Goal: Obtain resource: Download file/media

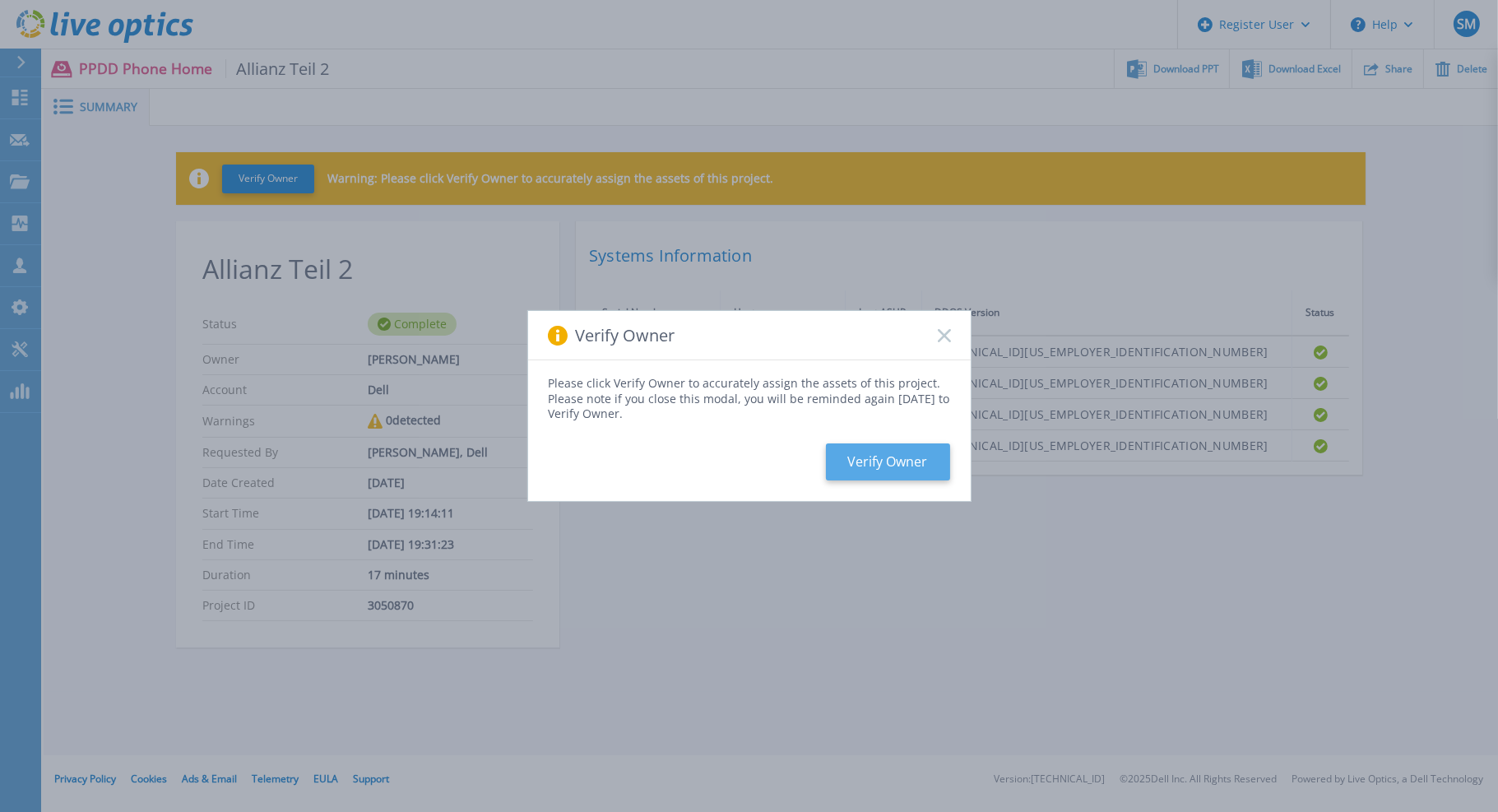
click at [891, 468] on button "Verify Owner" at bounding box center [888, 462] width 124 height 37
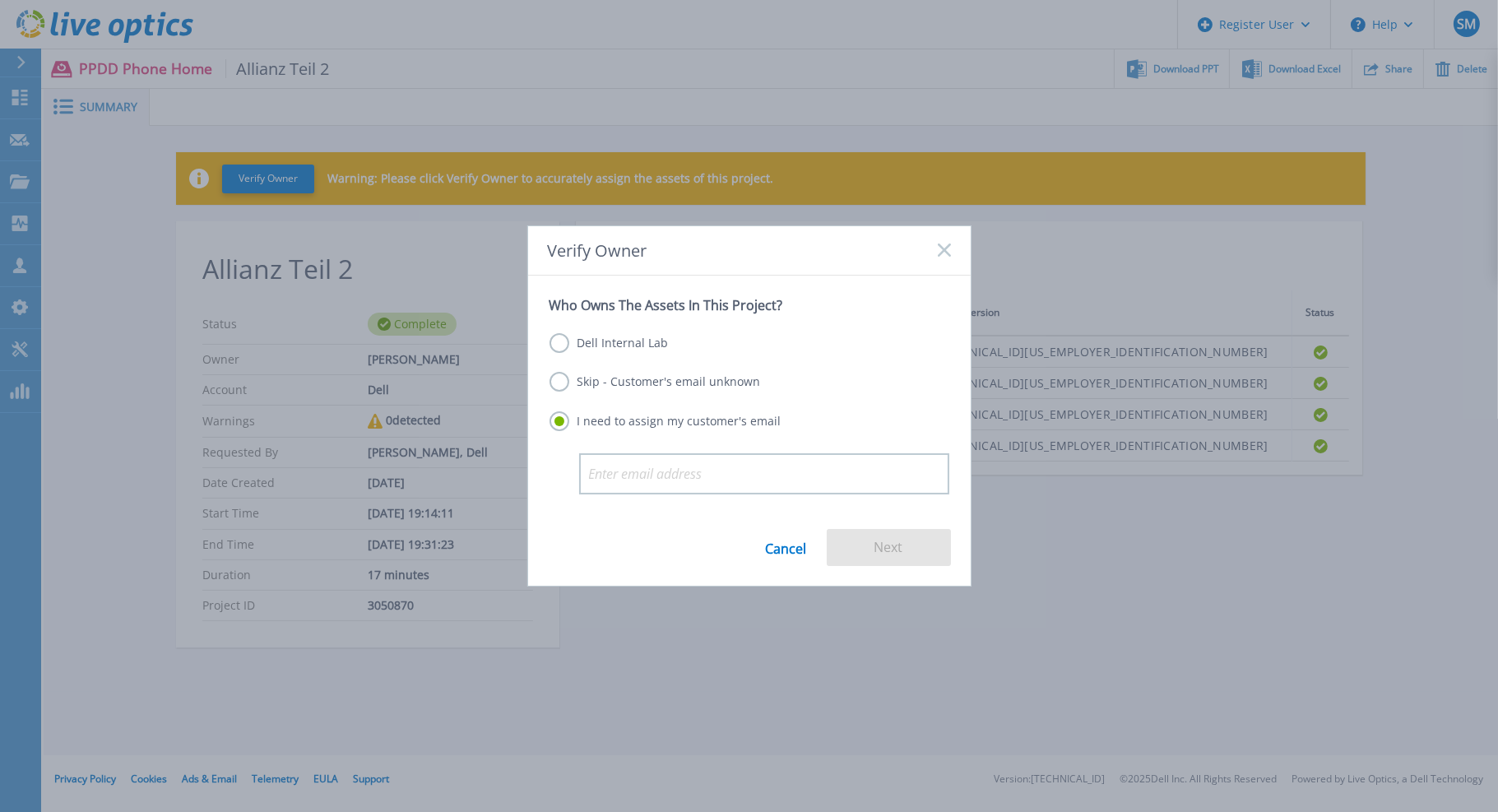
click at [635, 382] on label "Skip - Customer's email unknown" at bounding box center [655, 381] width 211 height 20
click at [0, 0] on input "Skip - Customer's email unknown" at bounding box center [0, 0] width 0 height 0
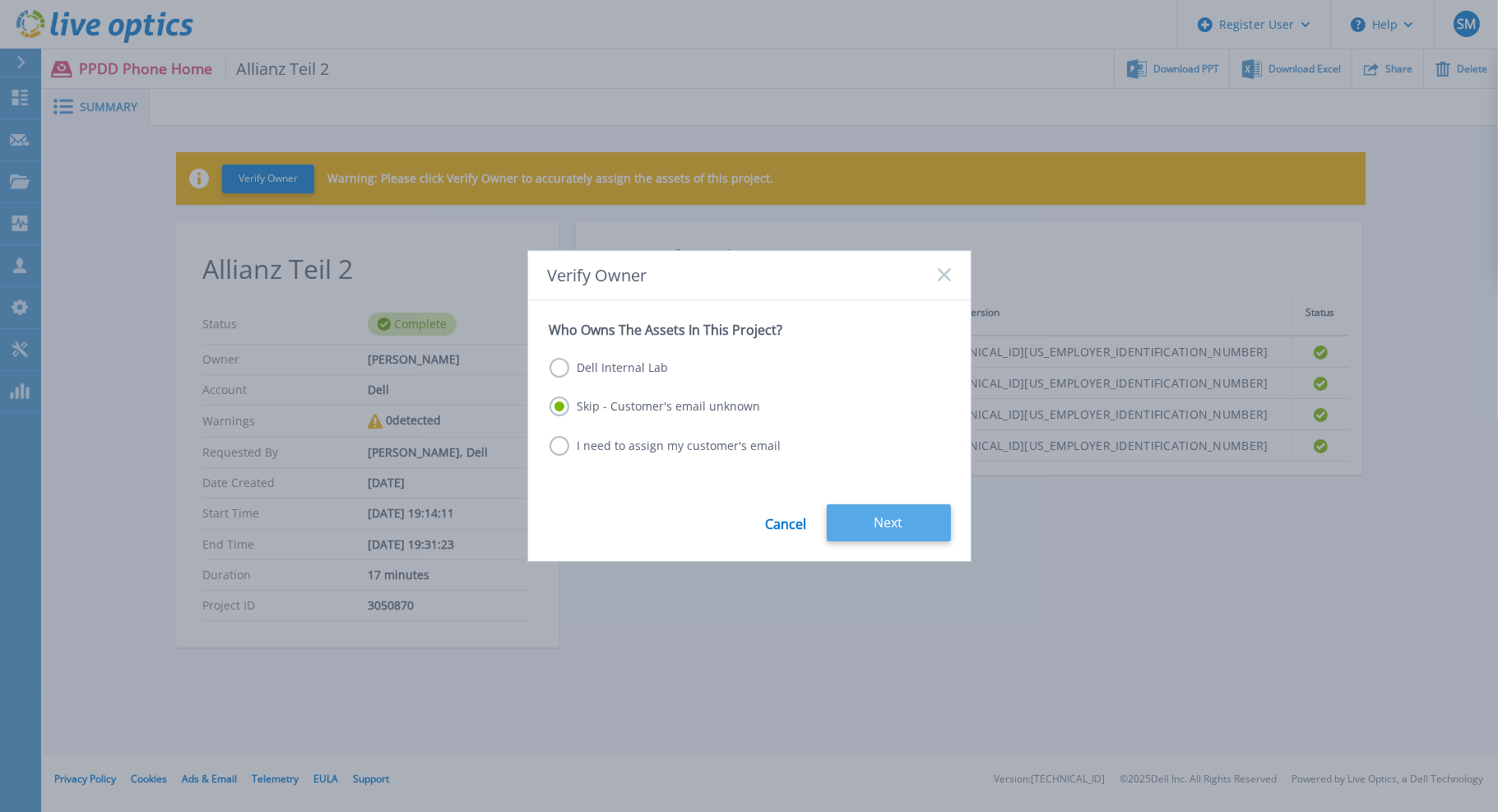
click at [898, 520] on button "Next" at bounding box center [888, 522] width 124 height 37
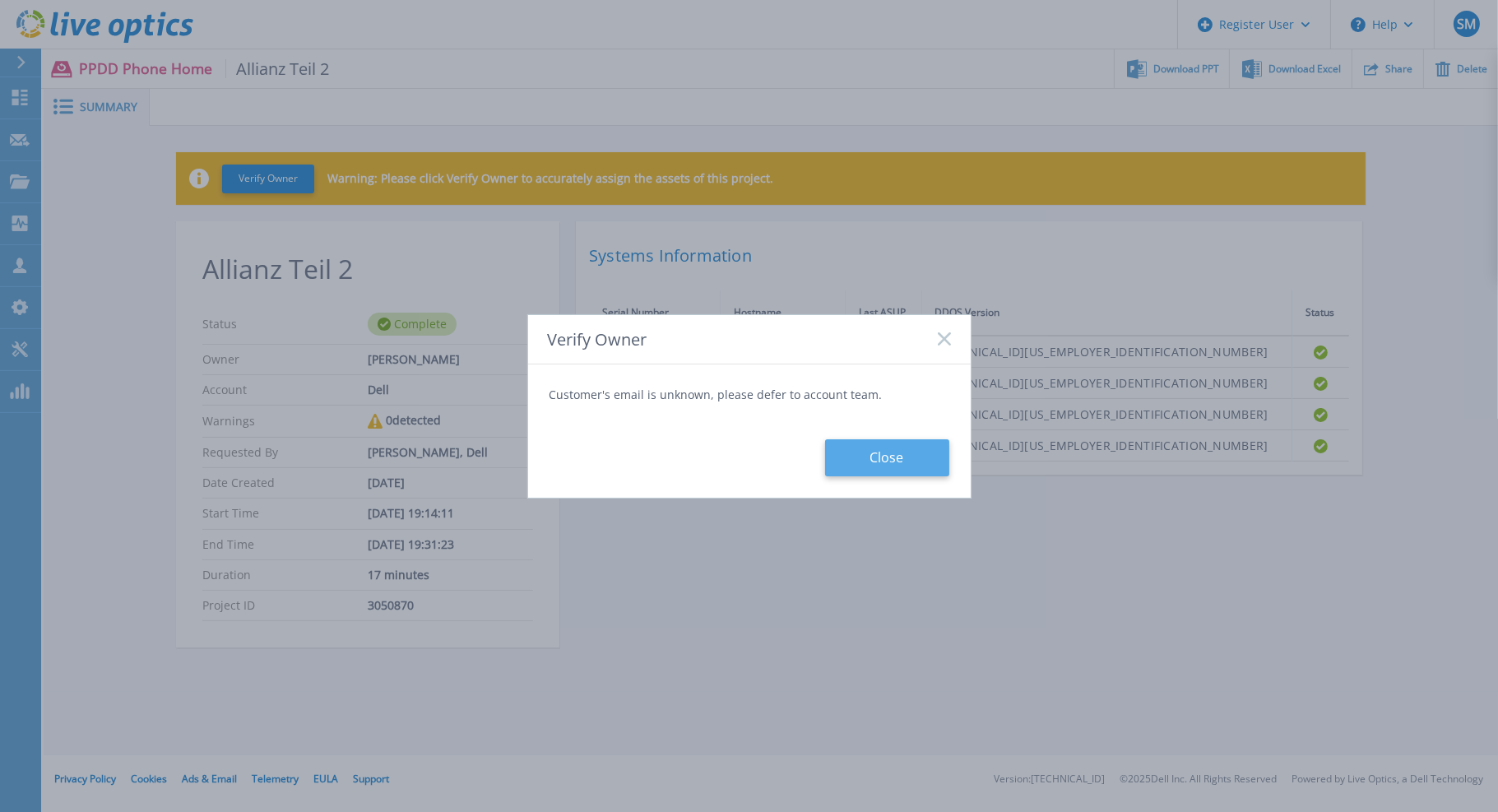
click at [865, 458] on button "Close" at bounding box center [887, 458] width 124 height 37
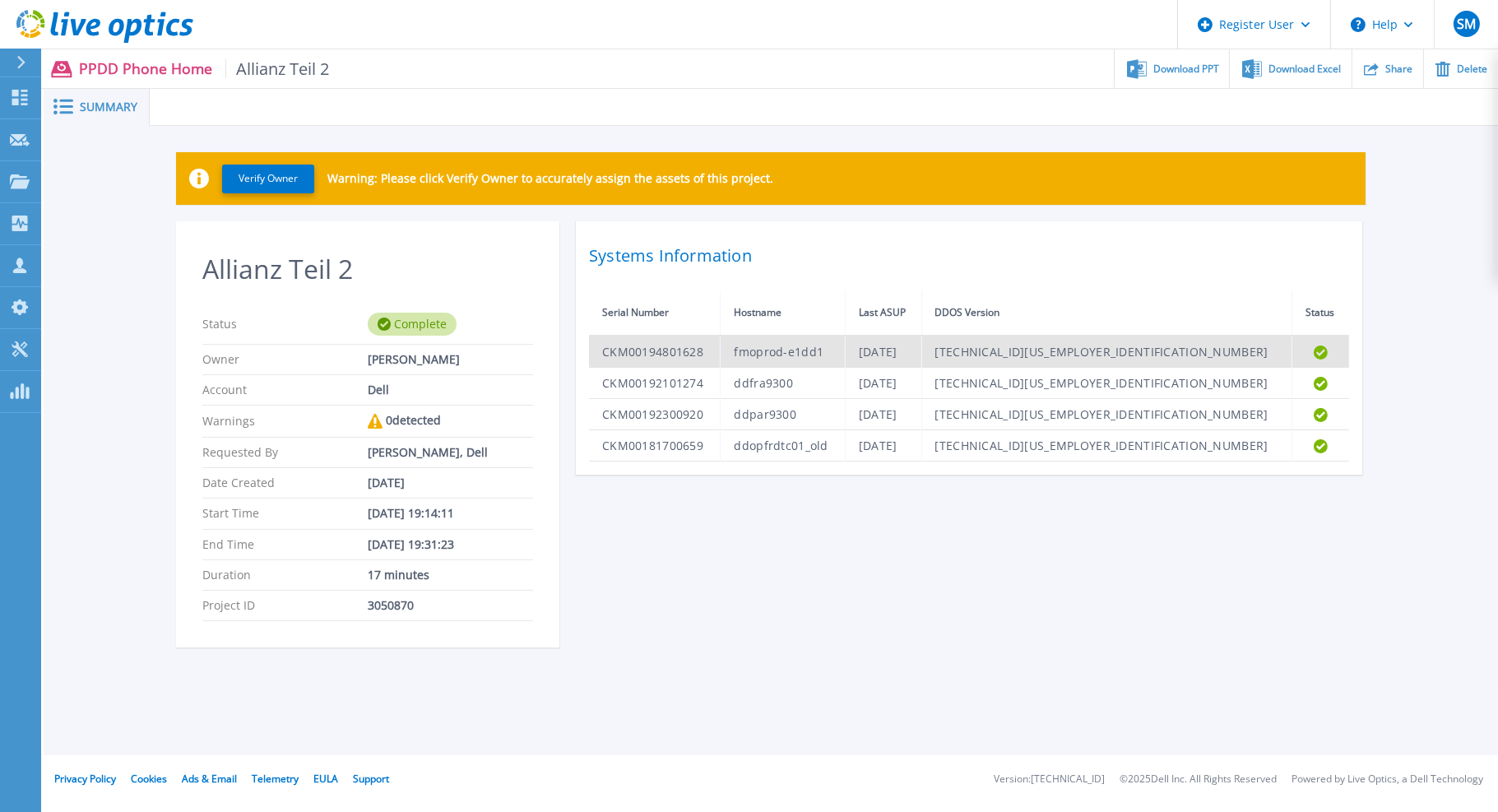
click at [1304, 349] on td "Completed" at bounding box center [1320, 352] width 57 height 32
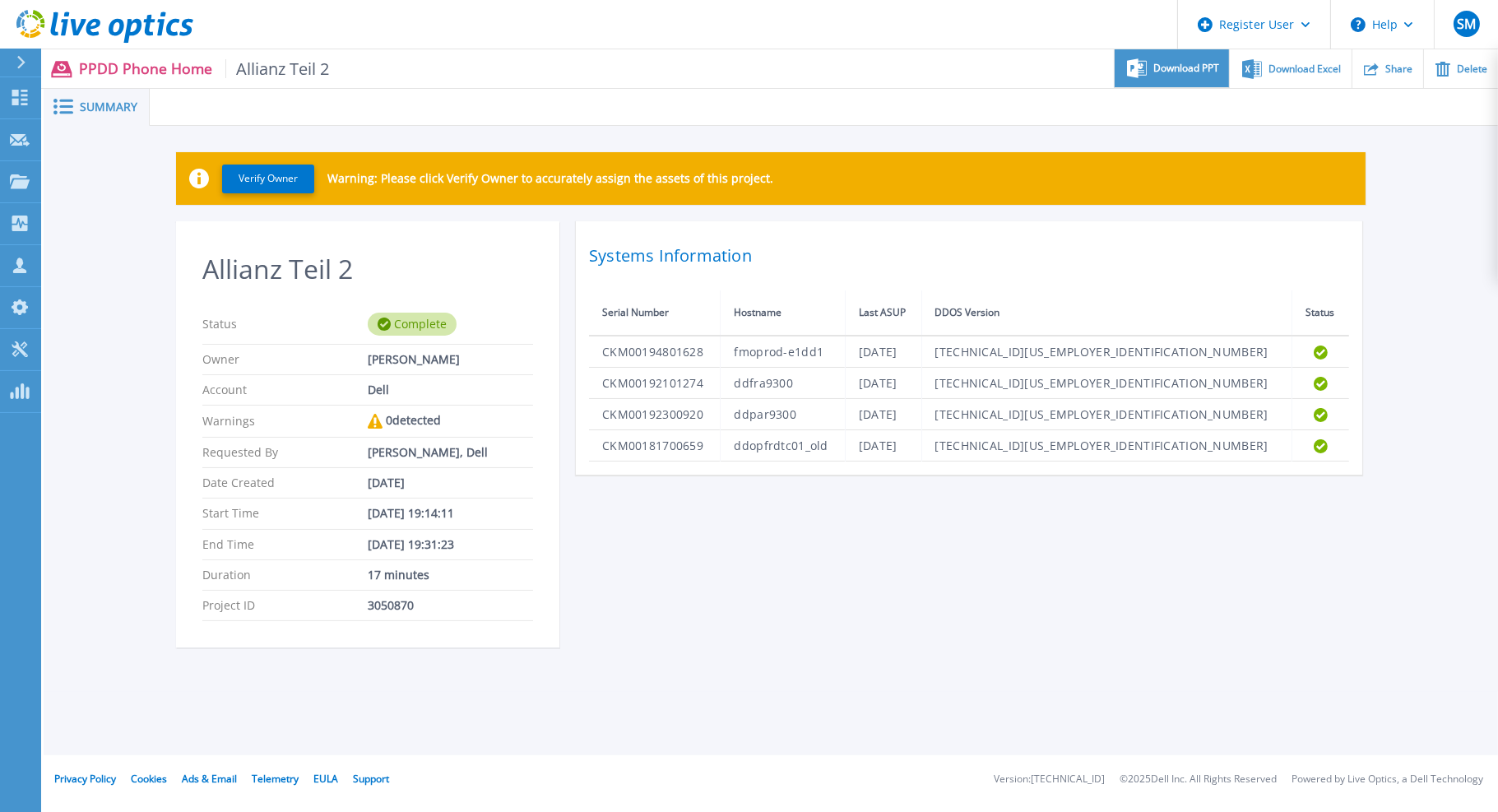
click at [1179, 65] on span "Download PPT" at bounding box center [1186, 68] width 66 height 10
click at [86, 224] on div "Verify Owner Warning: Please click Verify Owner to accurately assign the assets…" at bounding box center [770, 409] width 1454 height 566
click at [1488, 197] on div "Verify Owner Warning: Please click Verify Owner to accurately assign the assets…" at bounding box center [770, 409] width 1454 height 566
click at [72, 92] on p "Dashboard" at bounding box center [73, 99] width 60 height 43
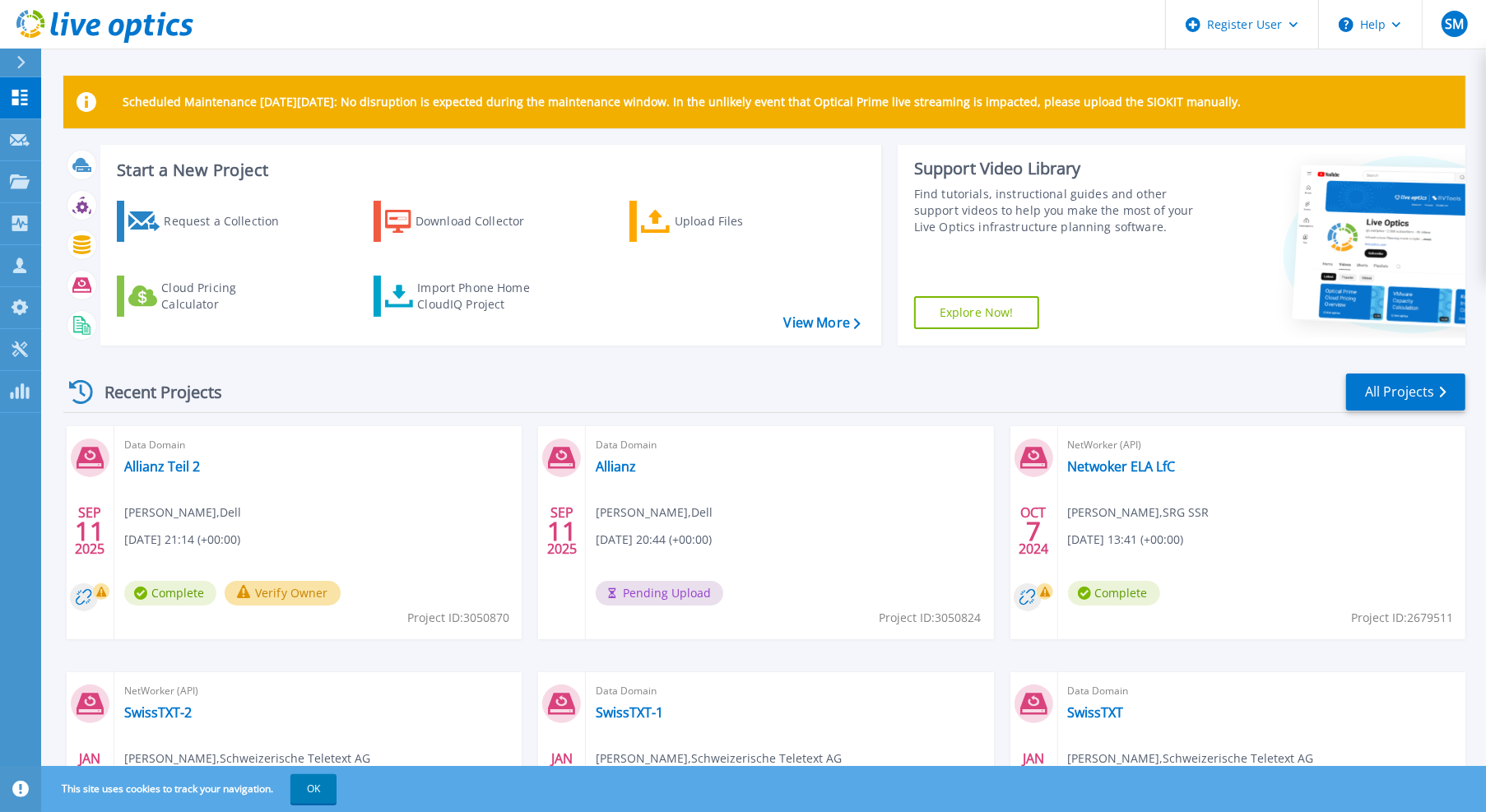
scroll to position [83, 0]
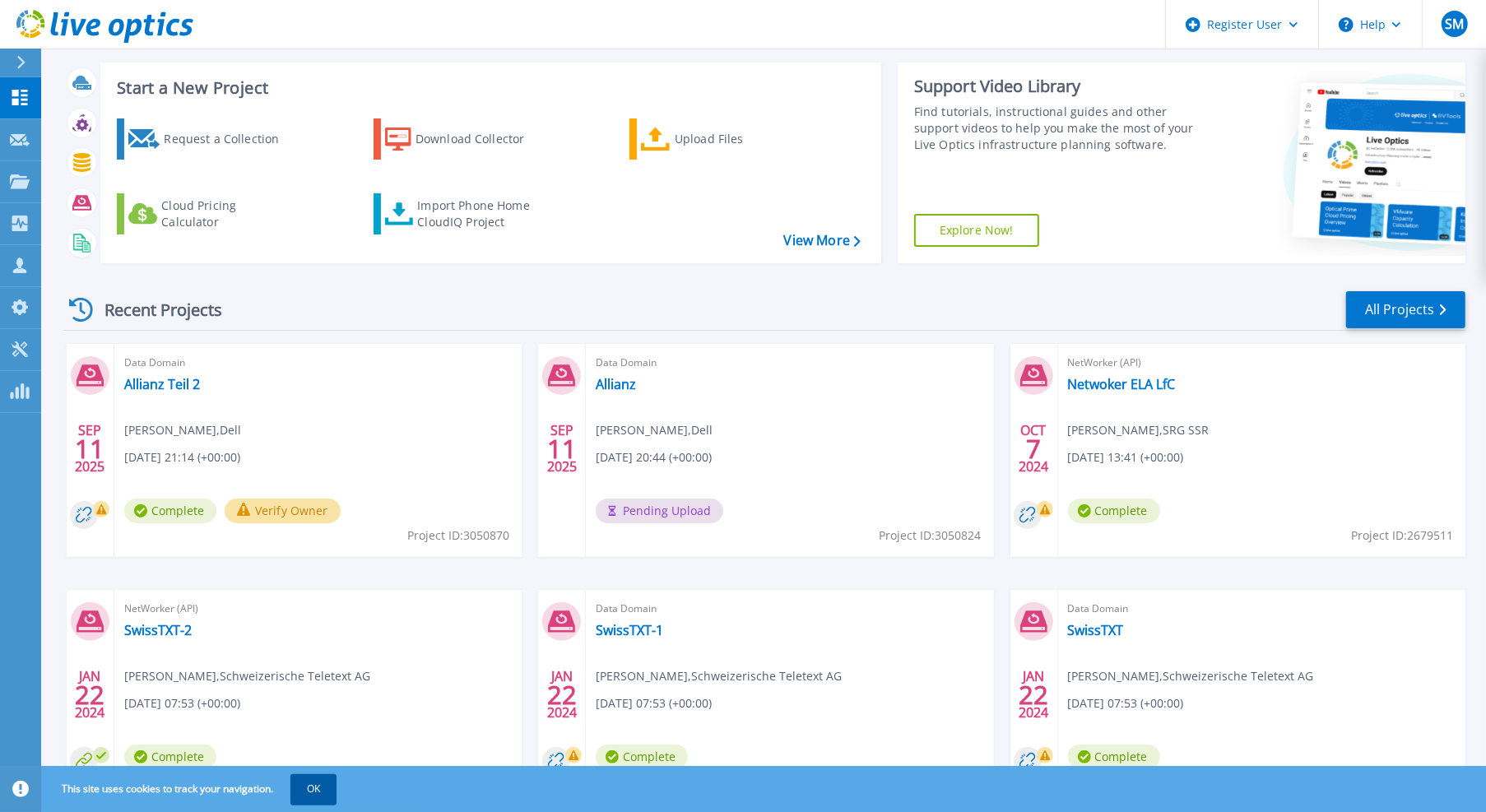
click at [300, 796] on button "OK" at bounding box center [314, 788] width 46 height 29
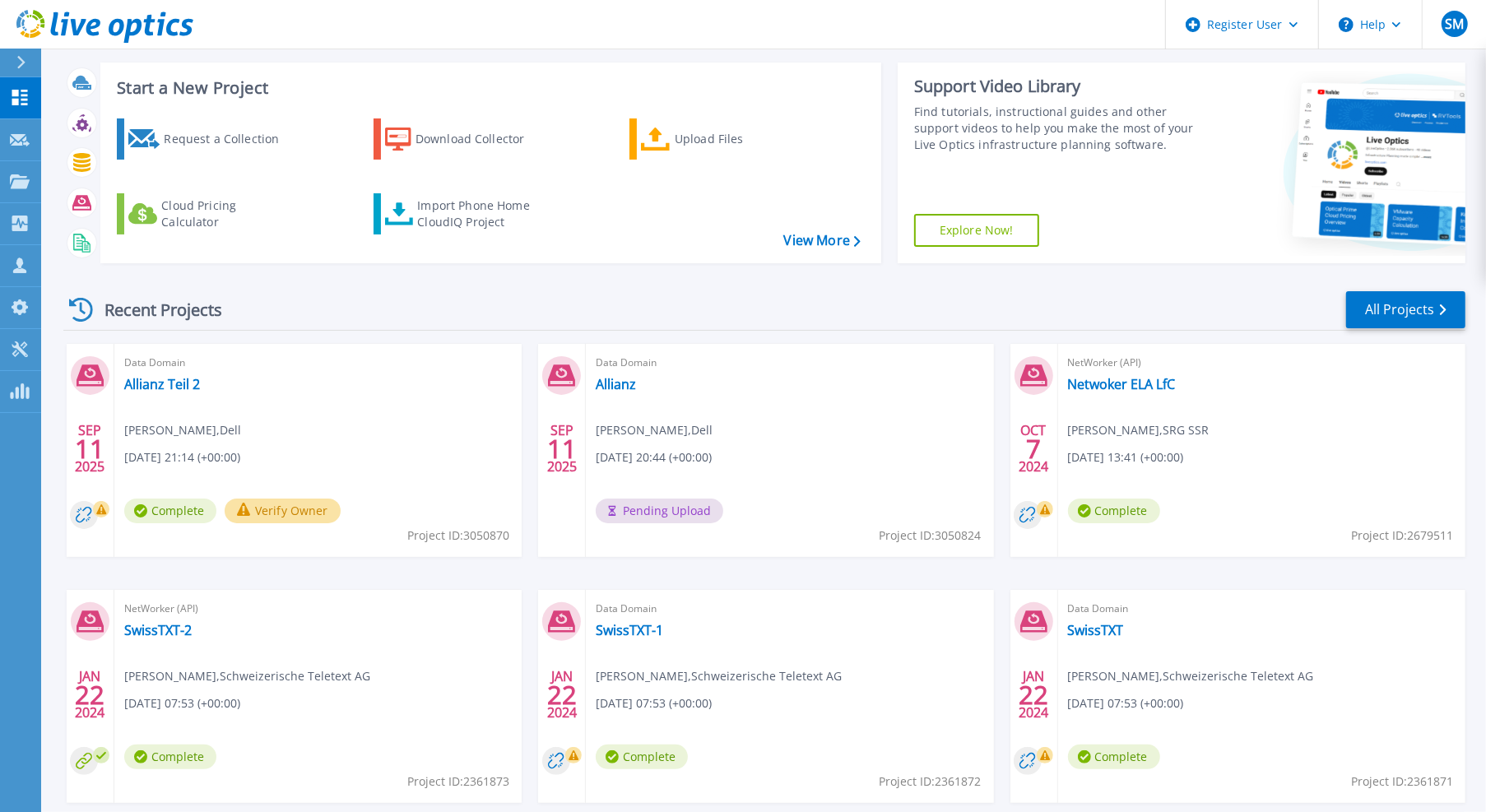
scroll to position [0, 0]
